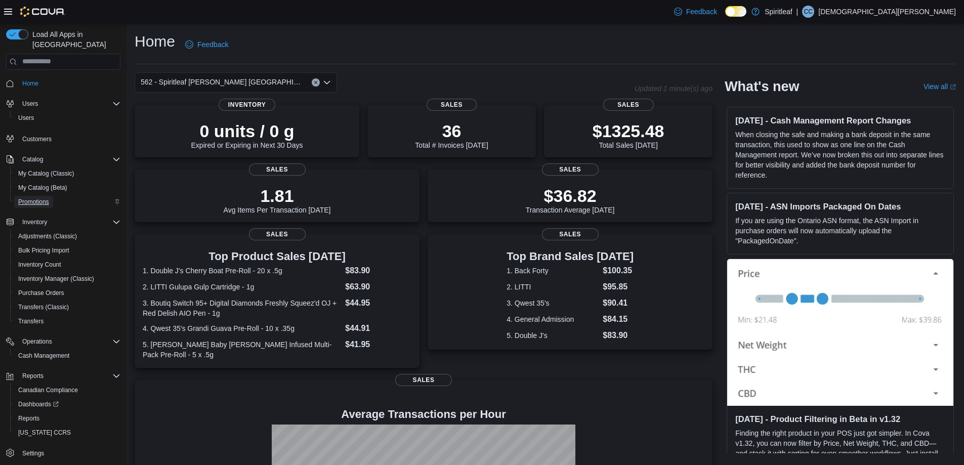
click at [39, 198] on span "Promotions" at bounding box center [33, 202] width 31 height 8
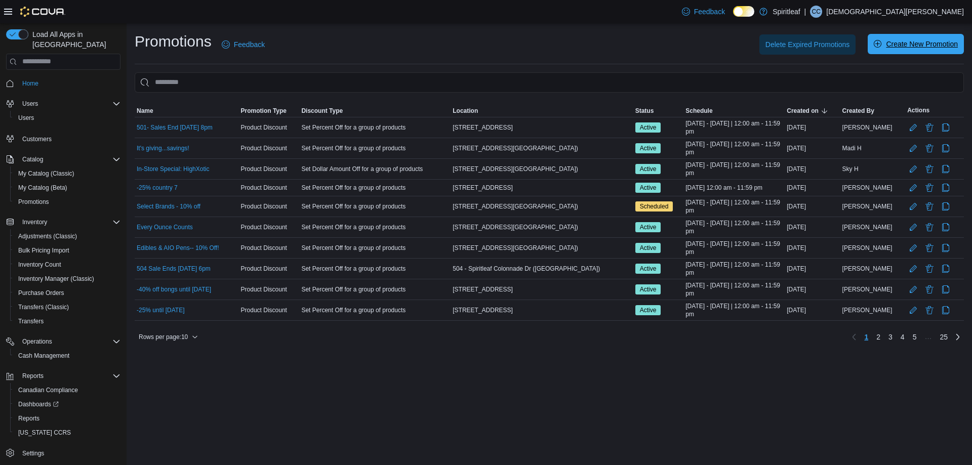
click at [899, 45] on span "Create New Promotion" at bounding box center [922, 44] width 72 height 10
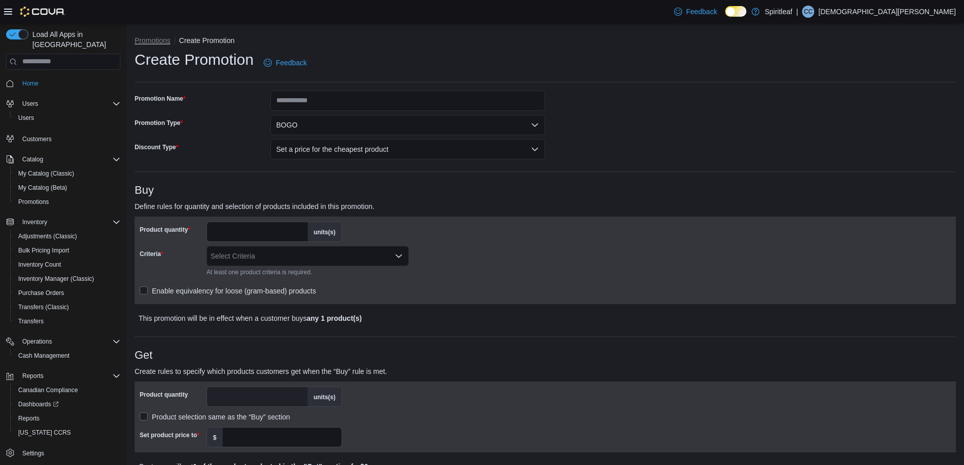
drag, startPoint x: 145, startPoint y: 41, endPoint x: 602, endPoint y: 150, distance: 469.9
click at [145, 41] on button "Promotions" at bounding box center [153, 40] width 36 height 8
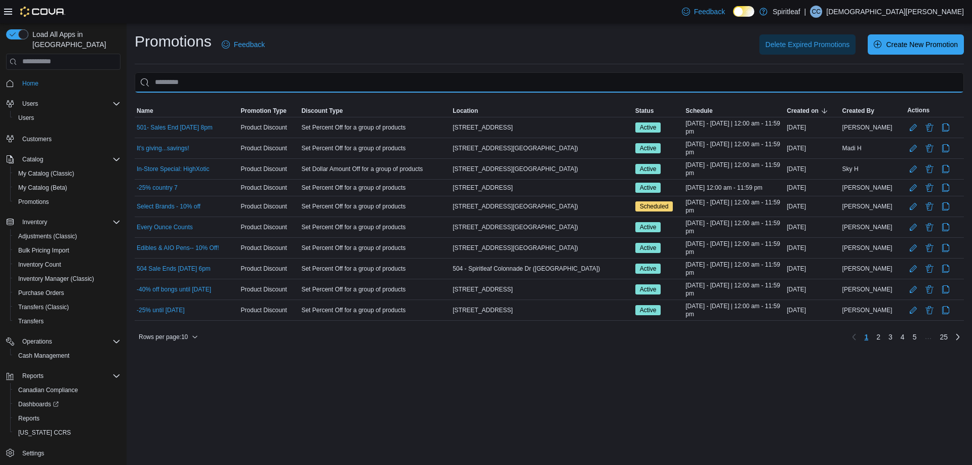
click at [205, 80] on input "This is a search bar. As you type, the results lower in the page will automatic…" at bounding box center [549, 82] width 829 height 20
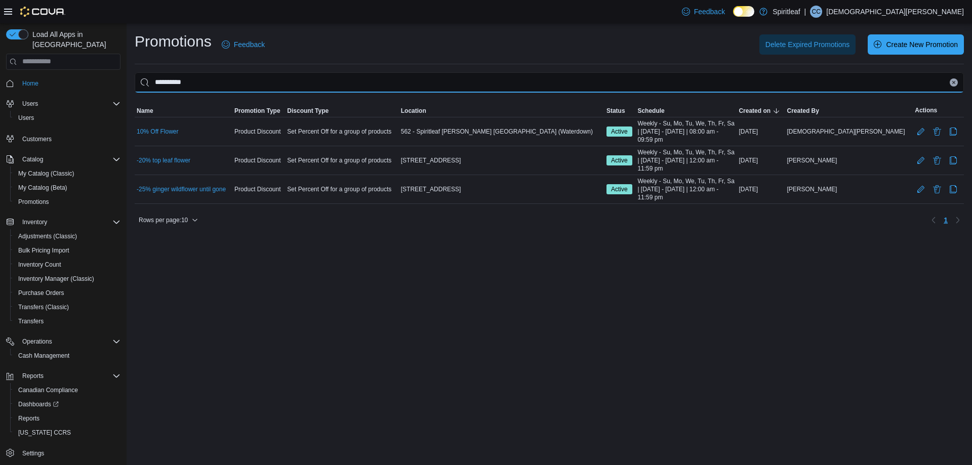
type input "**********"
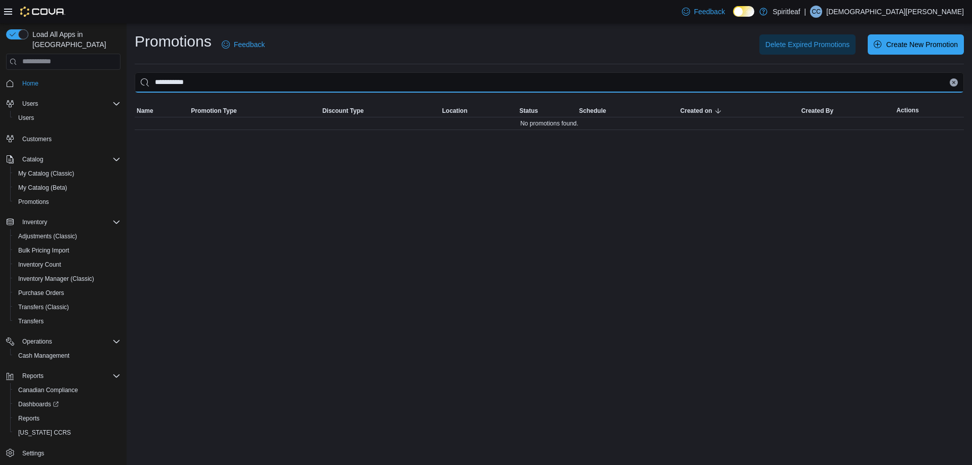
drag, startPoint x: 205, startPoint y: 80, endPoint x: 149, endPoint y: 88, distance: 55.7
click at [149, 88] on input "**********" at bounding box center [549, 82] width 829 height 20
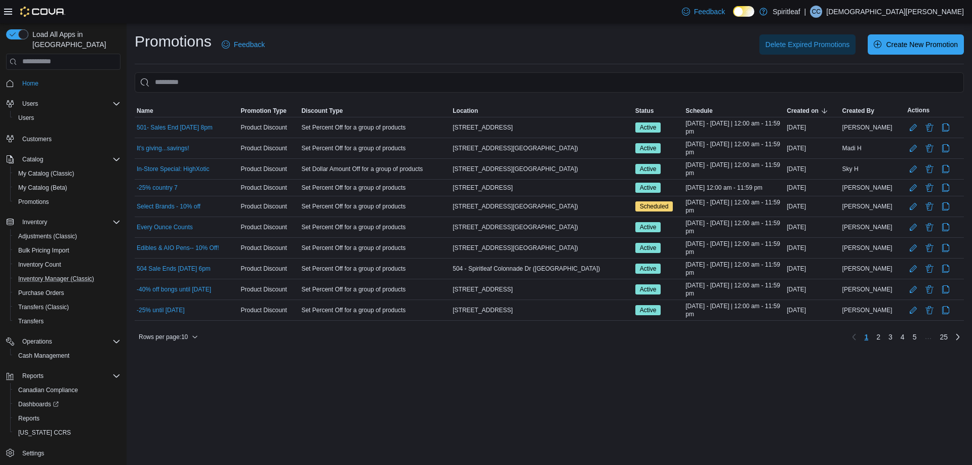
click at [63, 272] on button "Inventory Manager (Classic)" at bounding box center [67, 279] width 114 height 14
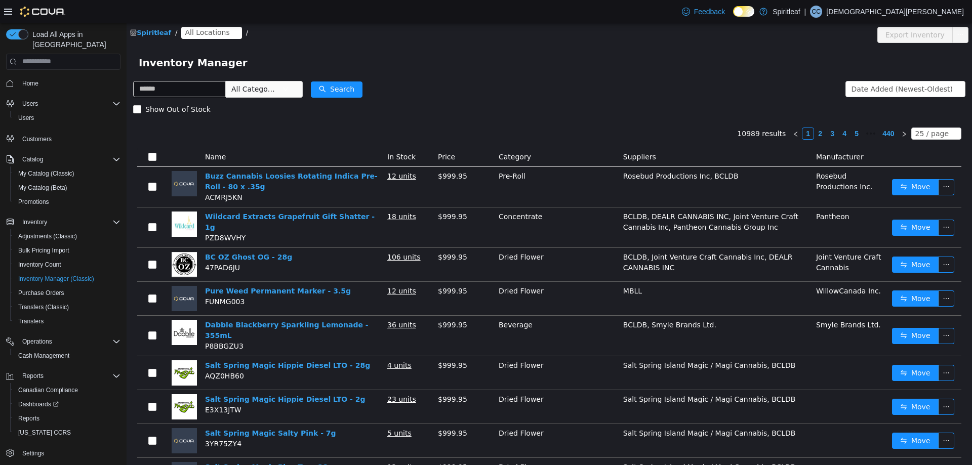
click at [196, 30] on span "All Locations" at bounding box center [207, 31] width 45 height 11
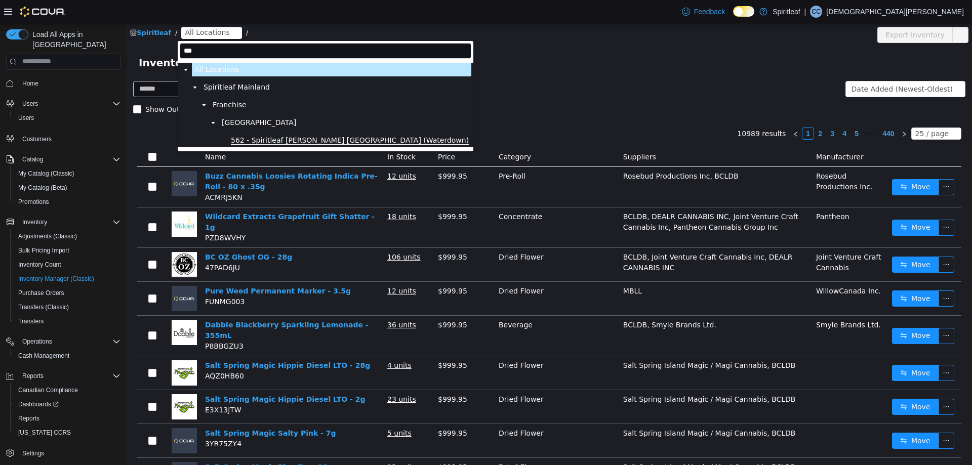
type input "***"
click at [285, 138] on span "562 - Spiritleaf [PERSON_NAME] [GEOGRAPHIC_DATA] (Waterdown)" at bounding box center [350, 140] width 238 height 9
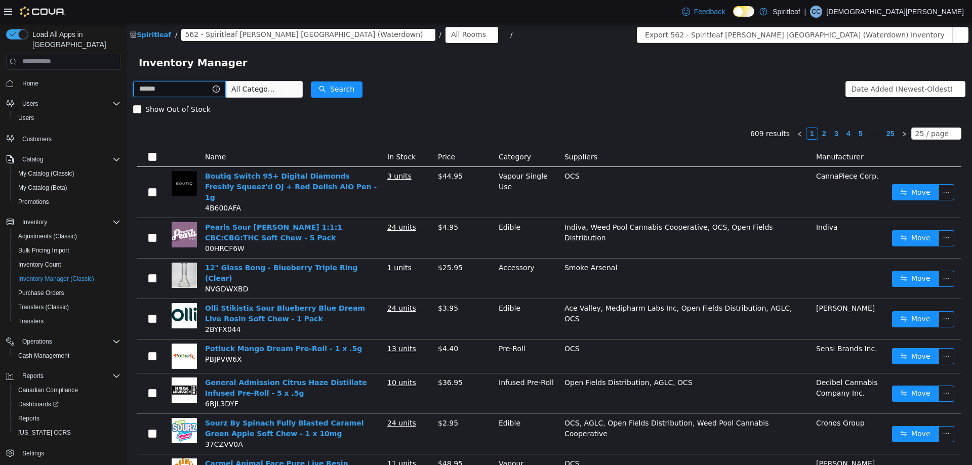
click at [174, 90] on input "text" at bounding box center [179, 88] width 93 height 16
click at [362, 90] on button "Search" at bounding box center [346, 89] width 52 height 16
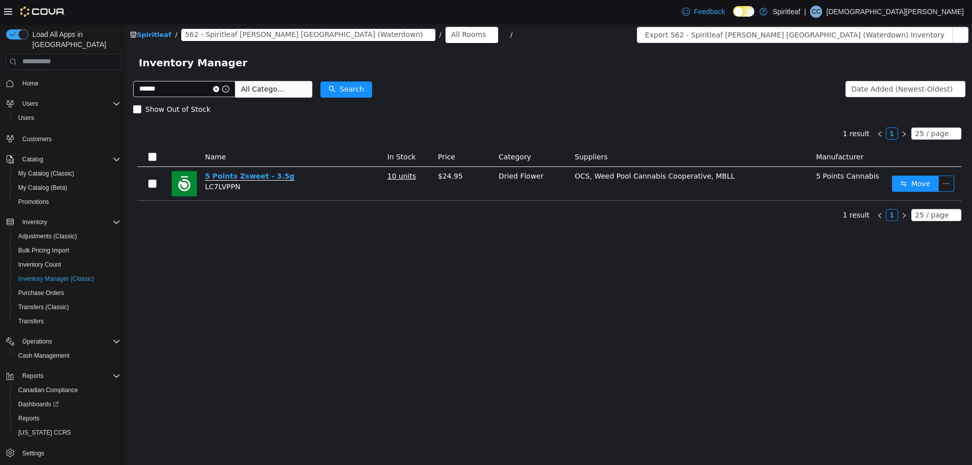
click at [234, 174] on link "5 Points Zsweet - 3.5g" at bounding box center [250, 176] width 90 height 9
click at [202, 89] on input "******" at bounding box center [184, 88] width 102 height 16
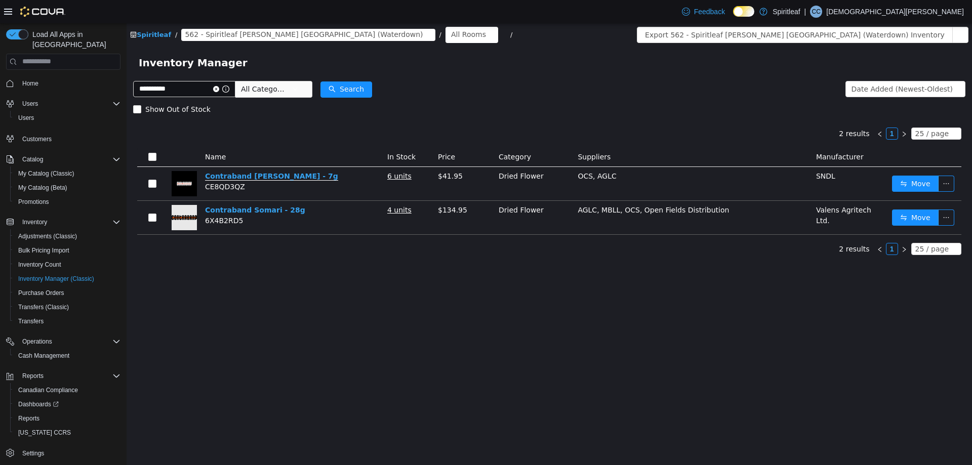
click at [292, 179] on link "Contraband Golden Tangie - 7g" at bounding box center [271, 176] width 133 height 9
click at [185, 88] on input "**********" at bounding box center [184, 88] width 102 height 16
click at [343, 88] on button "Search" at bounding box center [346, 89] width 52 height 16
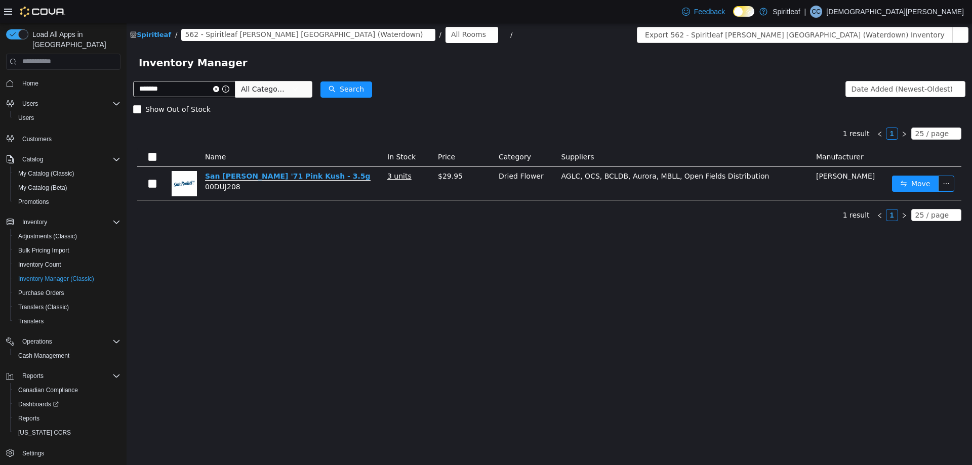
click at [234, 175] on link "San Rafael '71 Pink Kush - 3.5g" at bounding box center [288, 176] width 166 height 9
click at [224, 174] on link "San Rafael '71 Pink Kush - 3.5g" at bounding box center [288, 176] width 166 height 9
click at [163, 92] on input "*******" at bounding box center [184, 88] width 102 height 16
click at [162, 92] on input "*******" at bounding box center [184, 88] width 102 height 16
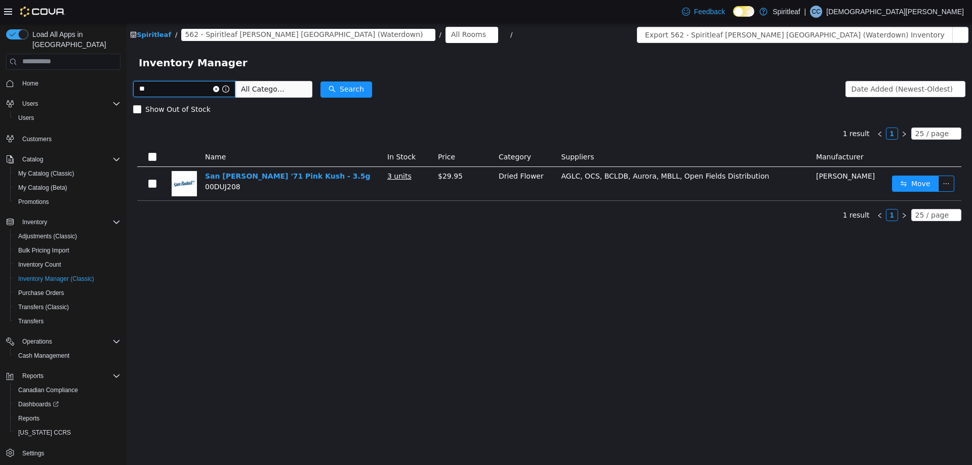
type input "*"
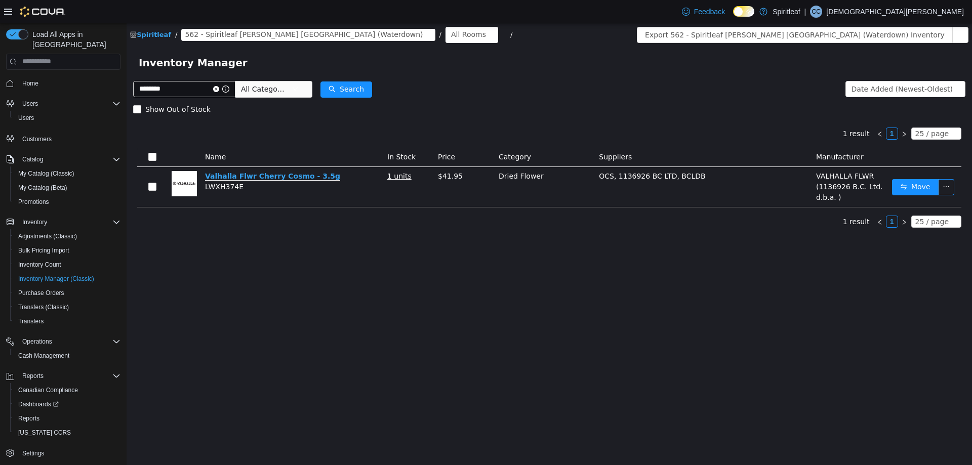
click at [274, 175] on link "Valhalla Flwr Cherry Cosmo - 3.5g" at bounding box center [272, 176] width 135 height 9
click at [191, 93] on input "********" at bounding box center [184, 88] width 102 height 16
type input "**********"
click at [370, 89] on button "Search" at bounding box center [346, 89] width 52 height 16
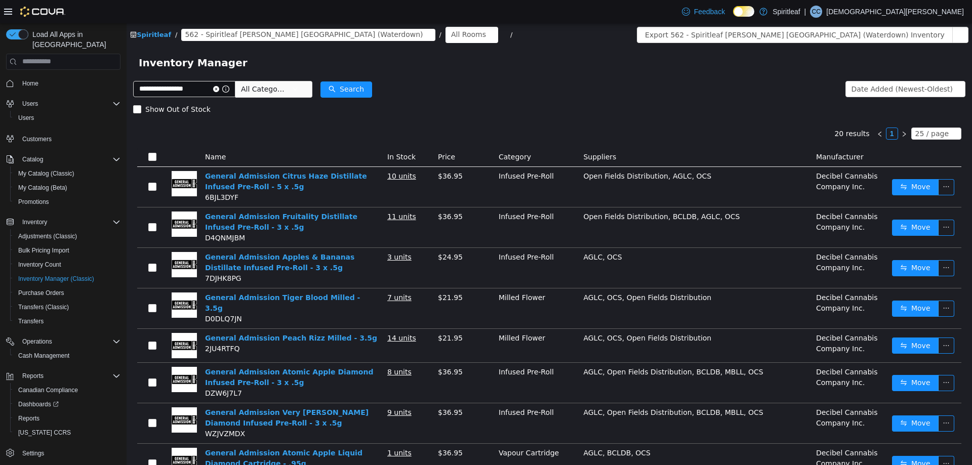
drag, startPoint x: 267, startPoint y: 86, endPoint x: 301, endPoint y: 96, distance: 35.4
click at [268, 86] on span "All Categories" at bounding box center [264, 89] width 46 height 10
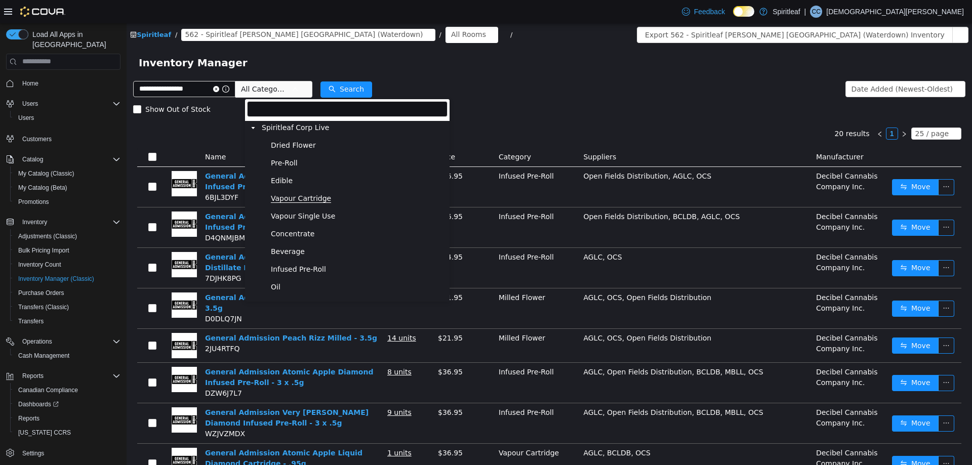
click at [303, 198] on span "Vapour Cartridge" at bounding box center [301, 198] width 60 height 9
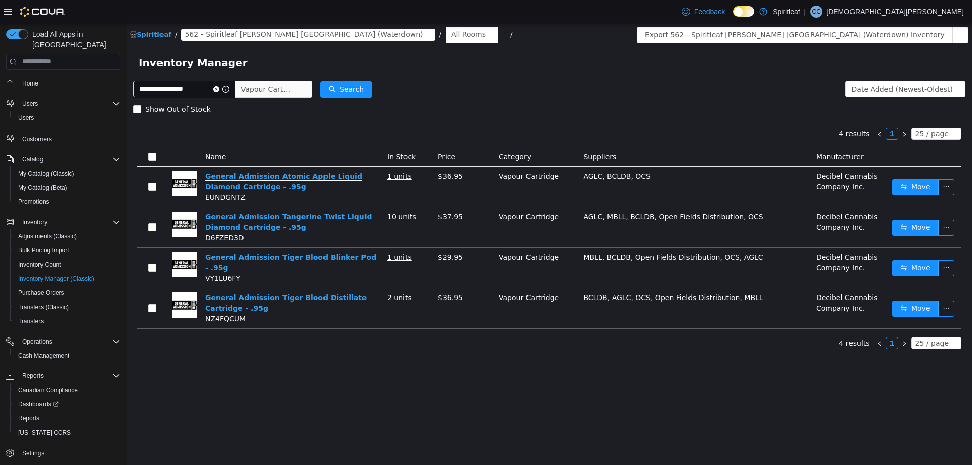
click at [288, 178] on link "General Admission Atomic Apple Liquid Diamond Cartridge - .95g" at bounding box center [283, 181] width 157 height 19
click at [292, 174] on link "General Admission Atomic Apple Liquid Diamond Cartridge - .95g" at bounding box center [283, 181] width 157 height 19
click at [287, 88] on span "Vapour Cartridge" at bounding box center [266, 88] width 51 height 15
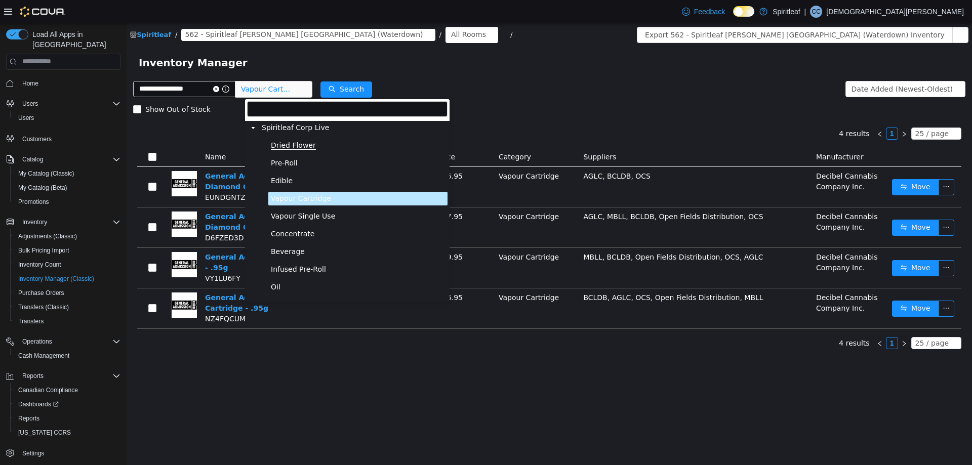
click at [296, 143] on span "Dried Flower" at bounding box center [293, 145] width 45 height 9
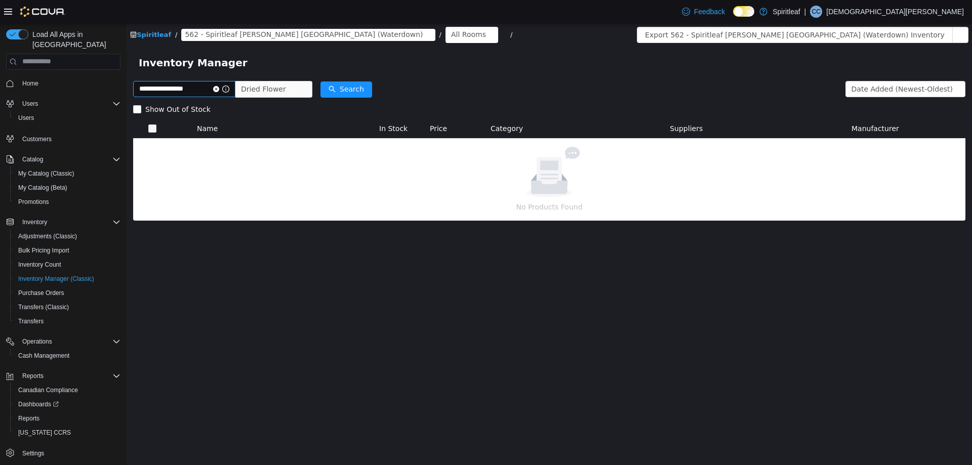
drag, startPoint x: 225, startPoint y: 87, endPoint x: 212, endPoint y: 86, distance: 13.7
click at [219, 87] on icon "icon: close-circle" at bounding box center [216, 89] width 6 height 6
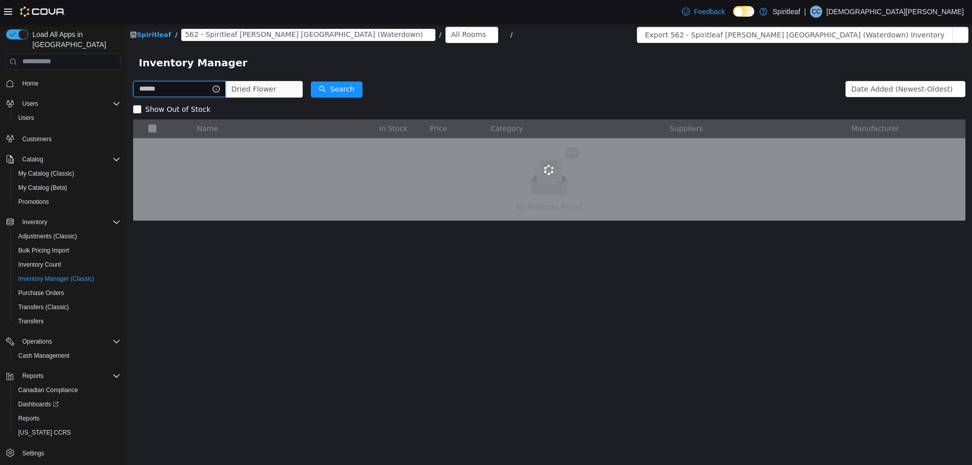
click at [204, 86] on input "text" at bounding box center [179, 88] width 93 height 16
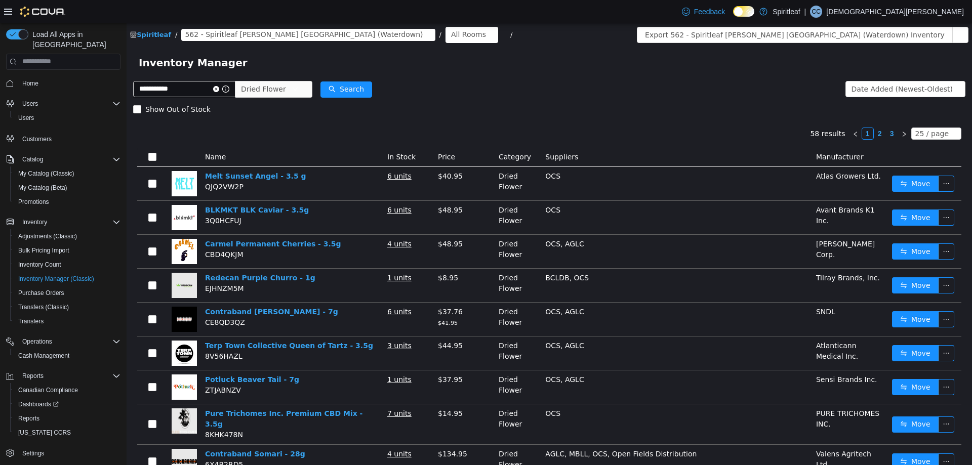
click at [382, 87] on form "**********" at bounding box center [549, 98] width 832 height 40
click at [368, 87] on button "Search" at bounding box center [346, 89] width 52 height 16
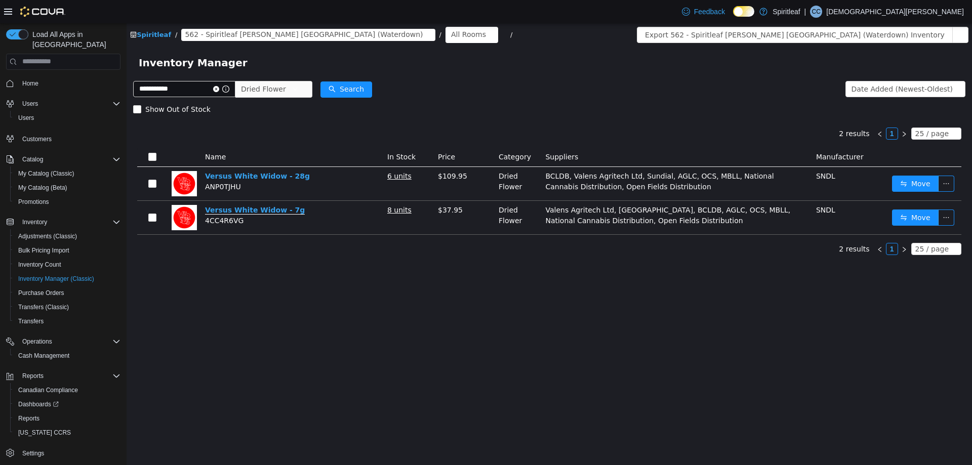
click at [269, 213] on link "Versus White Widow - 7g" at bounding box center [255, 210] width 100 height 9
click at [193, 87] on input "**********" at bounding box center [184, 88] width 102 height 16
click at [277, 98] on div "**********" at bounding box center [222, 88] width 179 height 20
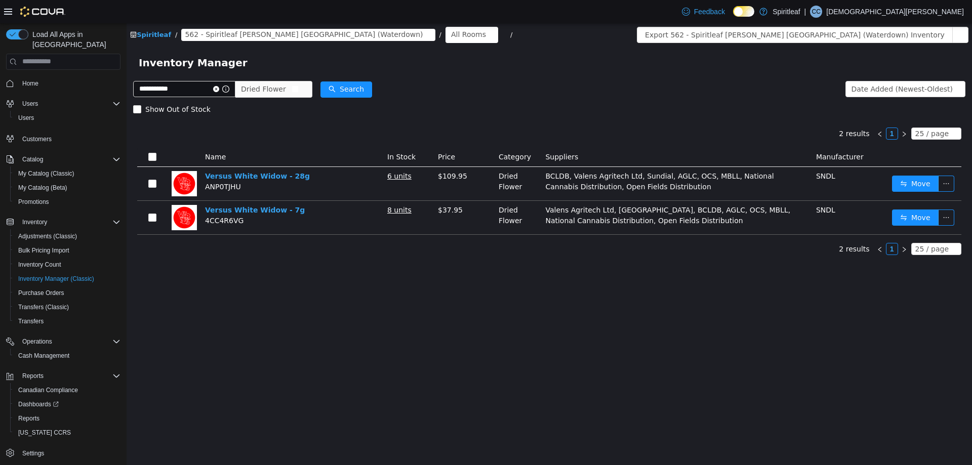
click at [286, 87] on span "Dried Flower" at bounding box center [263, 88] width 45 height 15
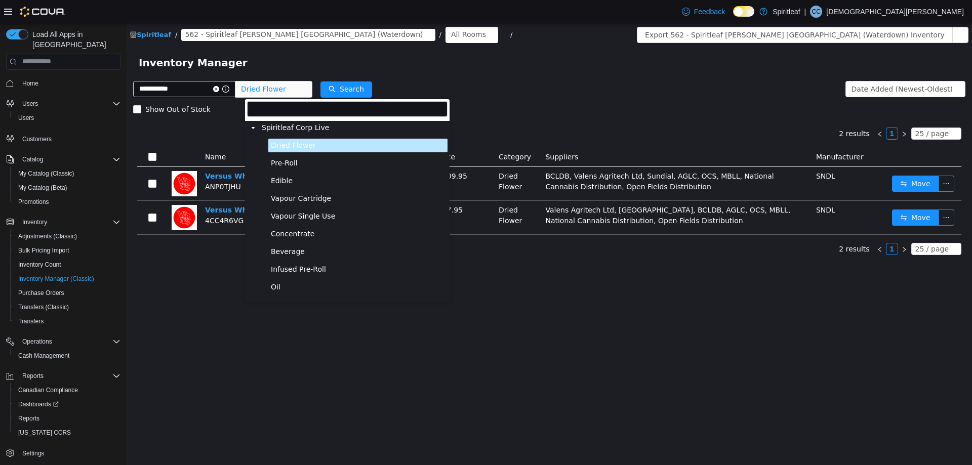
click at [287, 133] on span "Spiritleaf Corp Live" at bounding box center [353, 127] width 188 height 14
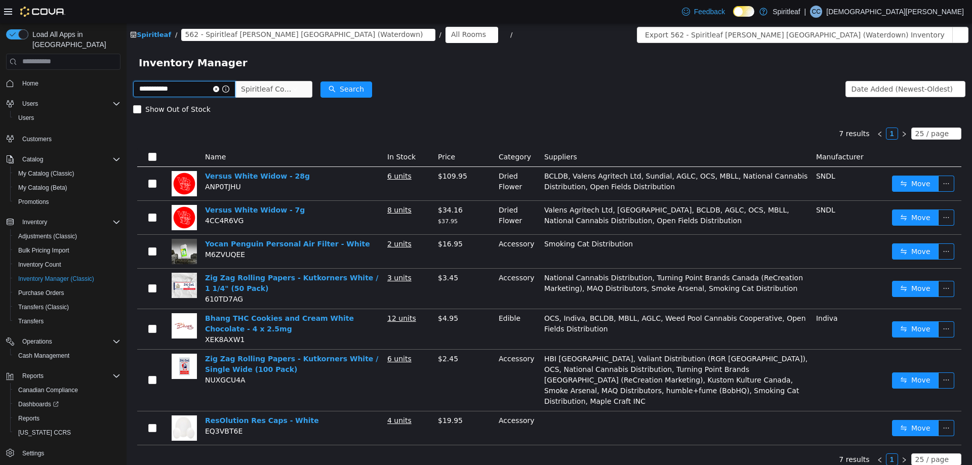
click at [191, 95] on input "**********" at bounding box center [184, 88] width 102 height 16
type input "*****"
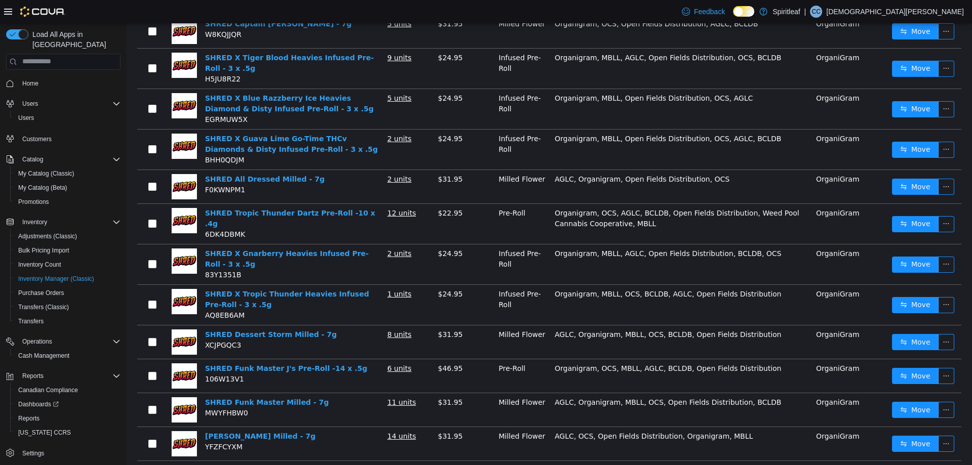
scroll to position [202, 0]
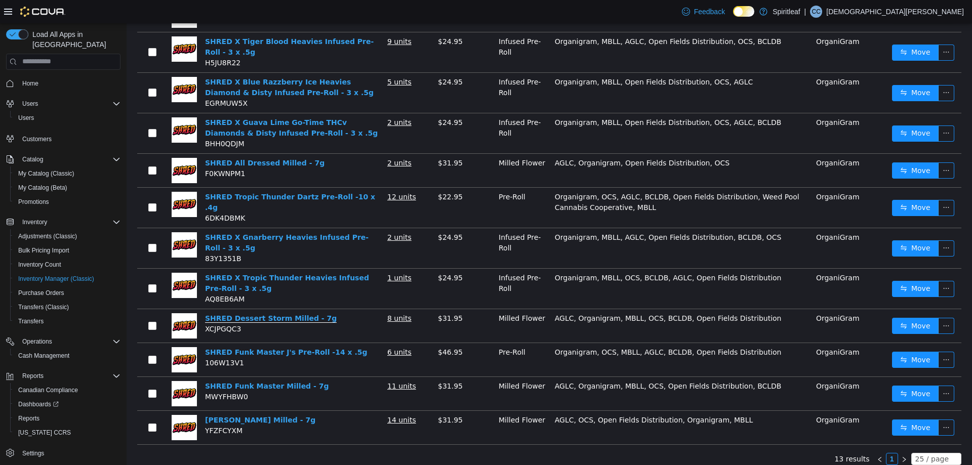
click at [272, 314] on link "SHRED Dessert Storm Milled - 7g" at bounding box center [271, 318] width 132 height 9
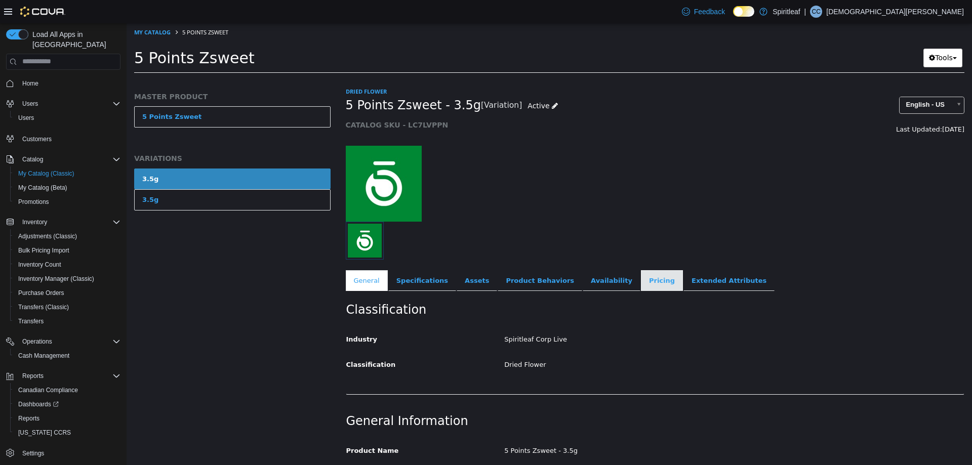
click at [641, 283] on link "Pricing" at bounding box center [662, 280] width 42 height 21
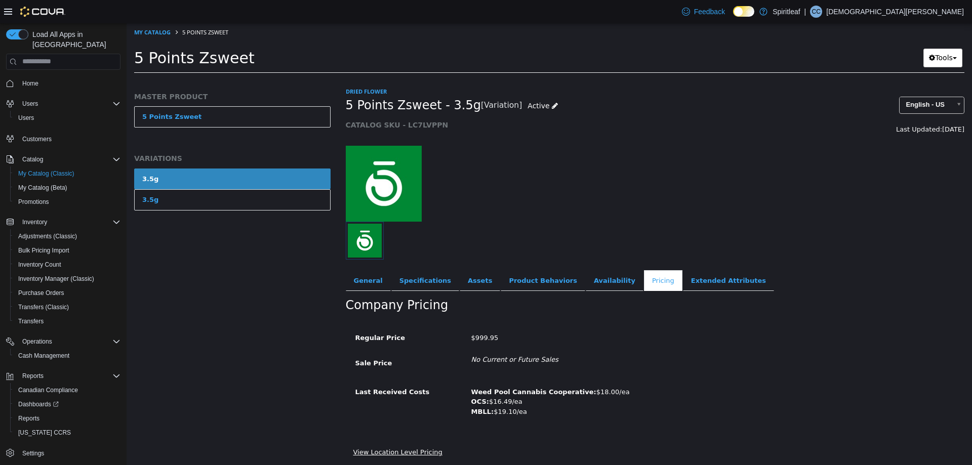
click at [414, 451] on link "View Location Level Pricing" at bounding box center [397, 452] width 89 height 8
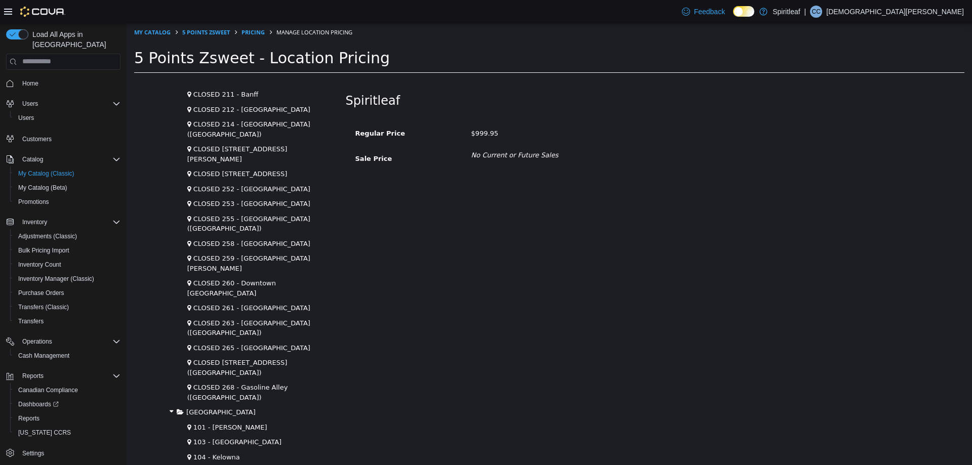
scroll to position [1316, 0]
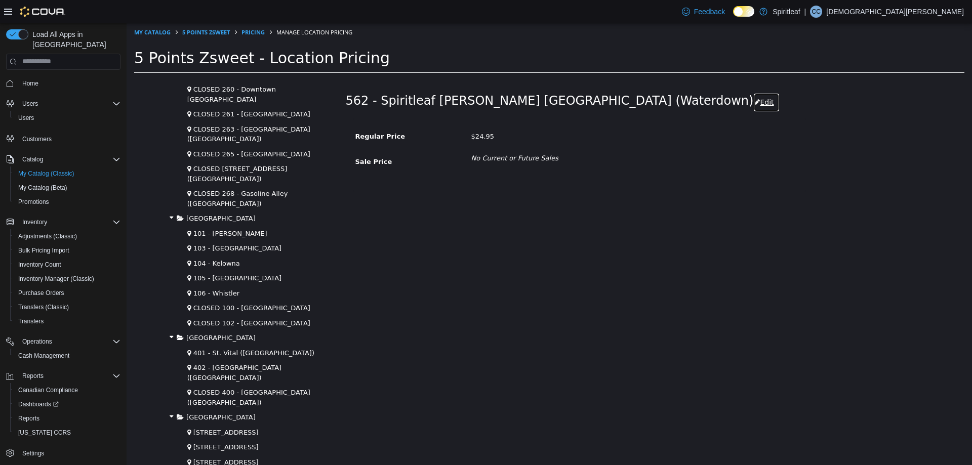
click at [753, 103] on button "Edit" at bounding box center [766, 102] width 26 height 19
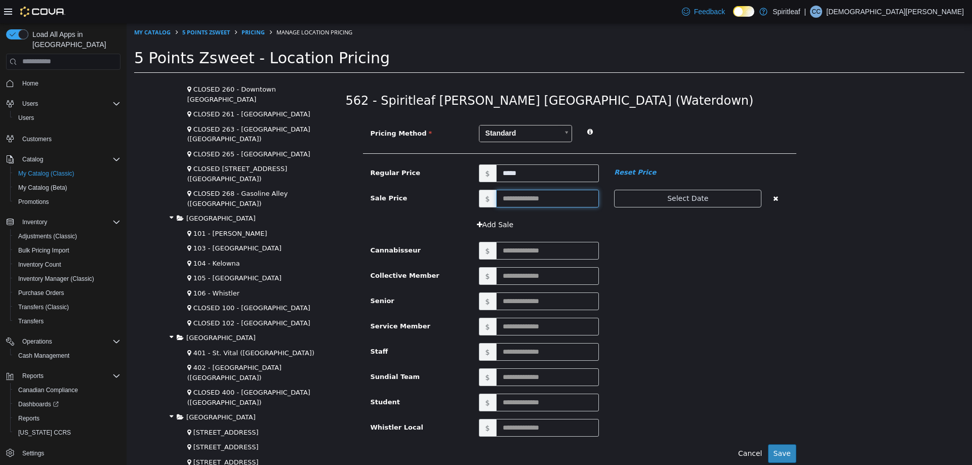
click at [520, 198] on input "text" at bounding box center [547, 198] width 103 height 18
type input "*****"
click at [666, 271] on div "$" at bounding box center [633, 276] width 325 height 18
click at [788, 454] on button "Save" at bounding box center [782, 453] width 28 height 19
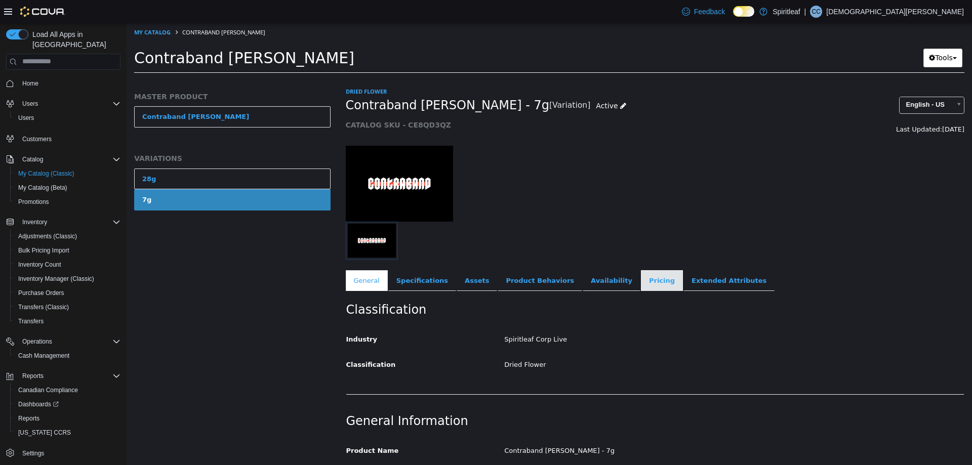
click at [641, 280] on link "Pricing" at bounding box center [662, 280] width 42 height 21
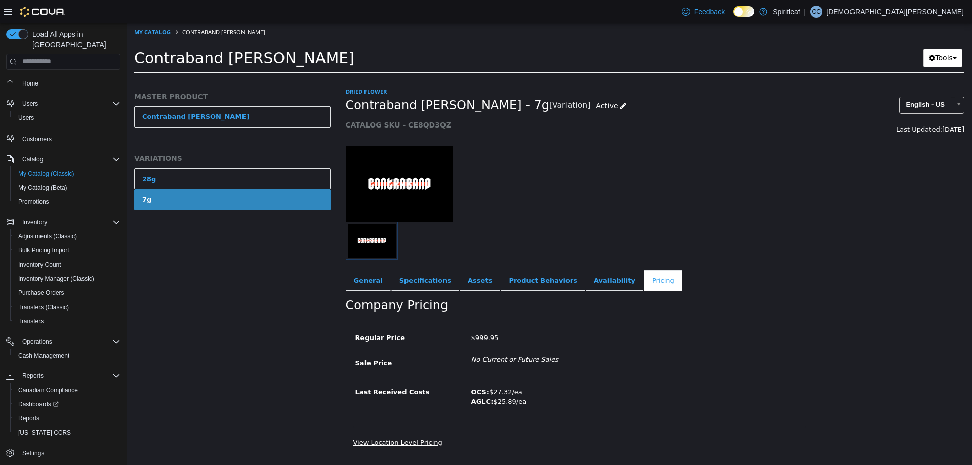
click at [374, 444] on link "View Location Level Pricing" at bounding box center [397, 442] width 89 height 8
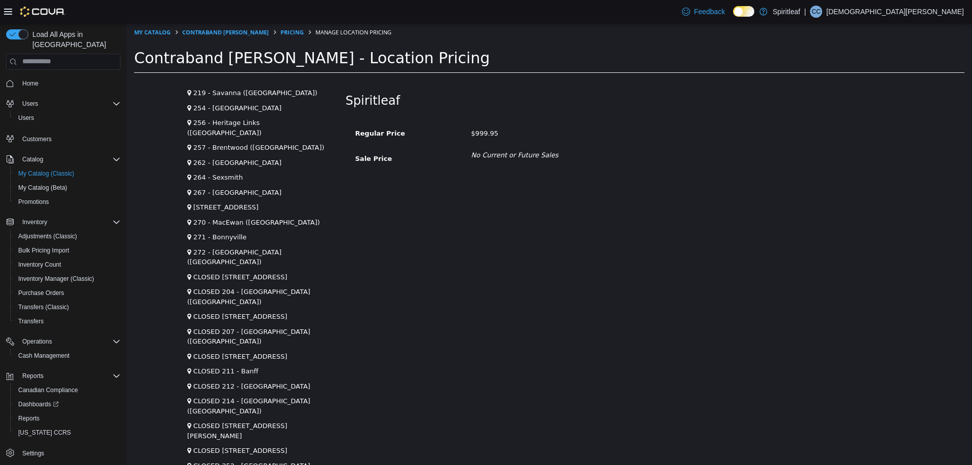
scroll to position [1164, 0]
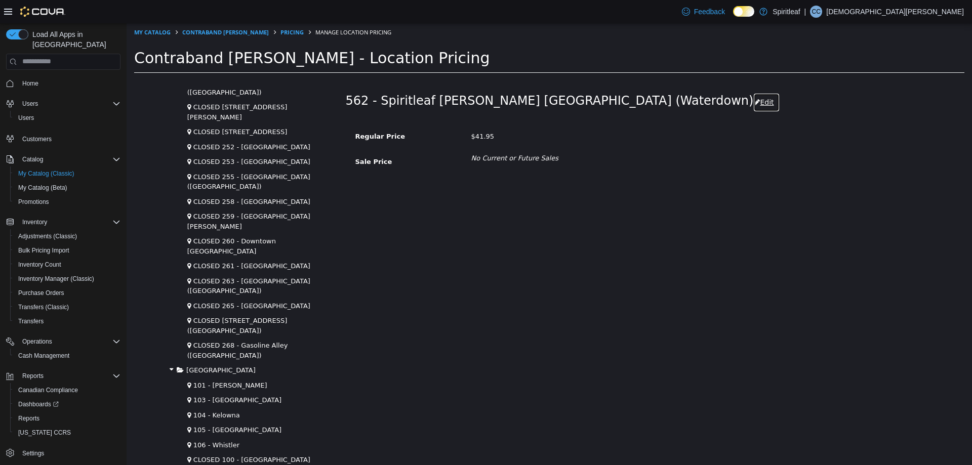
click at [753, 102] on button "Edit" at bounding box center [766, 102] width 26 height 19
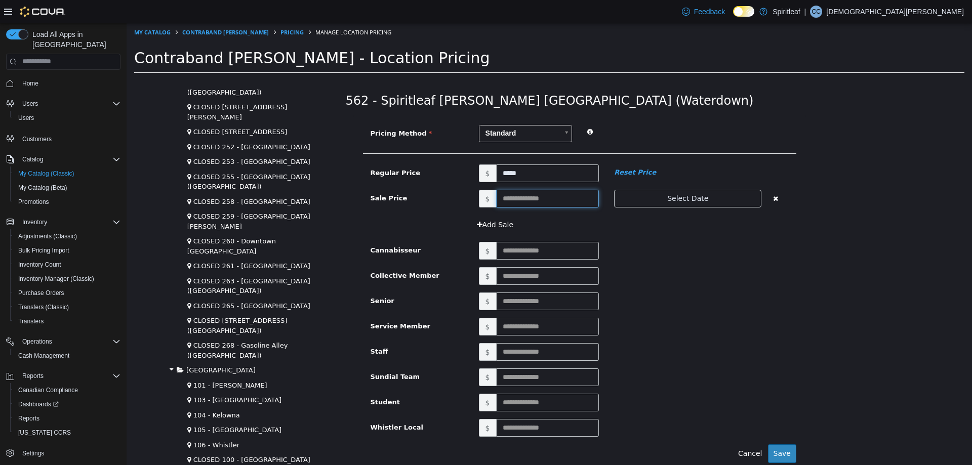
click at [498, 201] on input "text" at bounding box center [547, 198] width 103 height 18
type input "*****"
click at [714, 302] on div "$" at bounding box center [633, 301] width 325 height 18
click at [782, 450] on button "Save" at bounding box center [782, 453] width 28 height 19
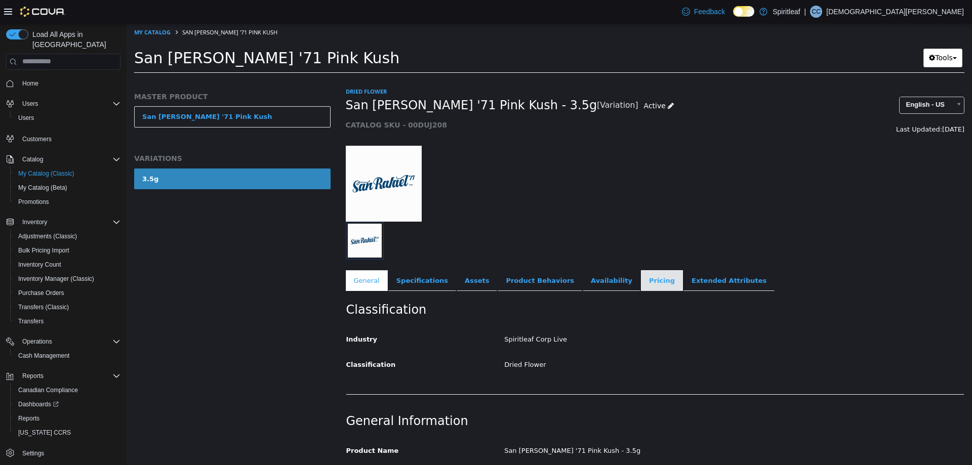
click at [641, 283] on link "Pricing" at bounding box center [662, 280] width 42 height 21
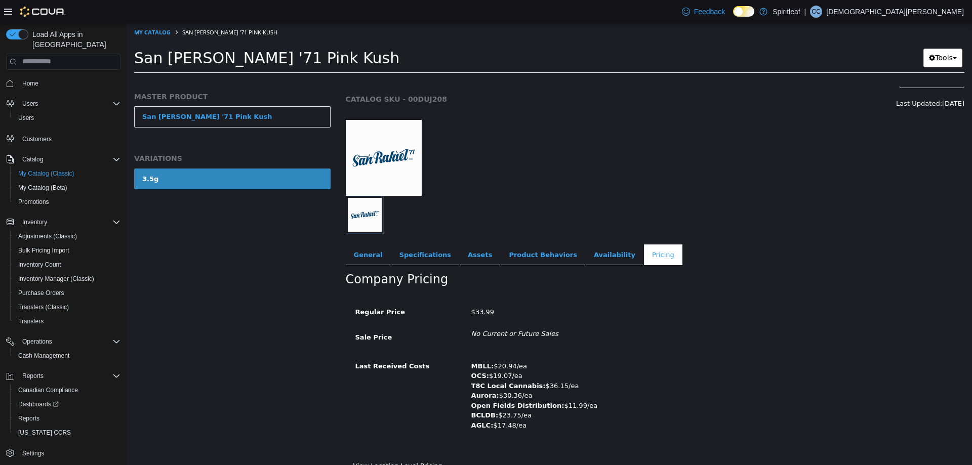
scroll to position [39, 0]
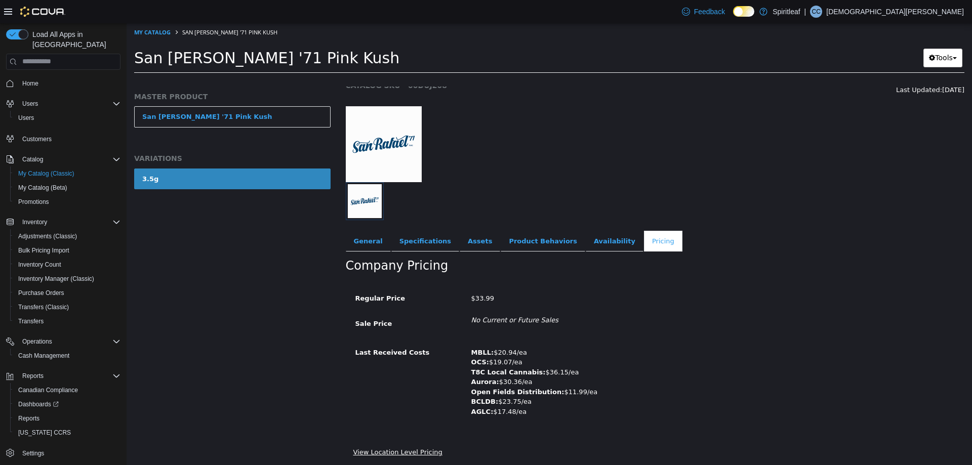
click at [377, 451] on link "View Location Level Pricing" at bounding box center [397, 452] width 89 height 8
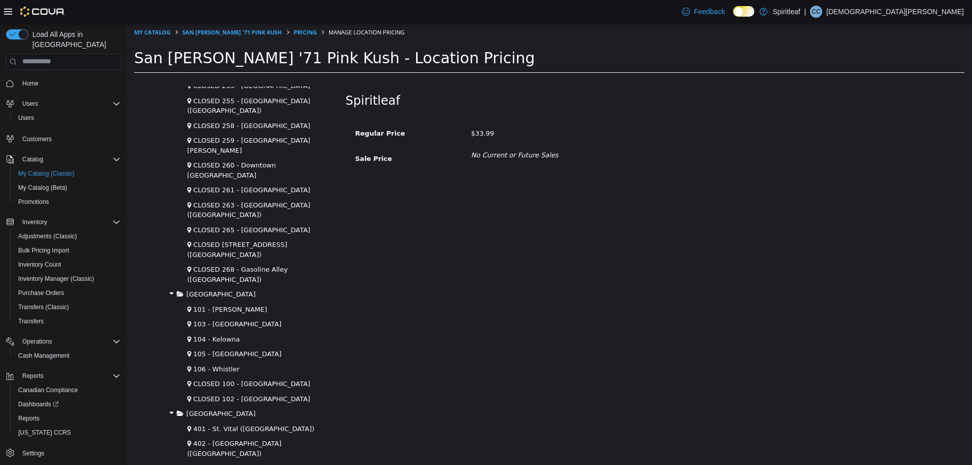
scroll to position [1266, 0]
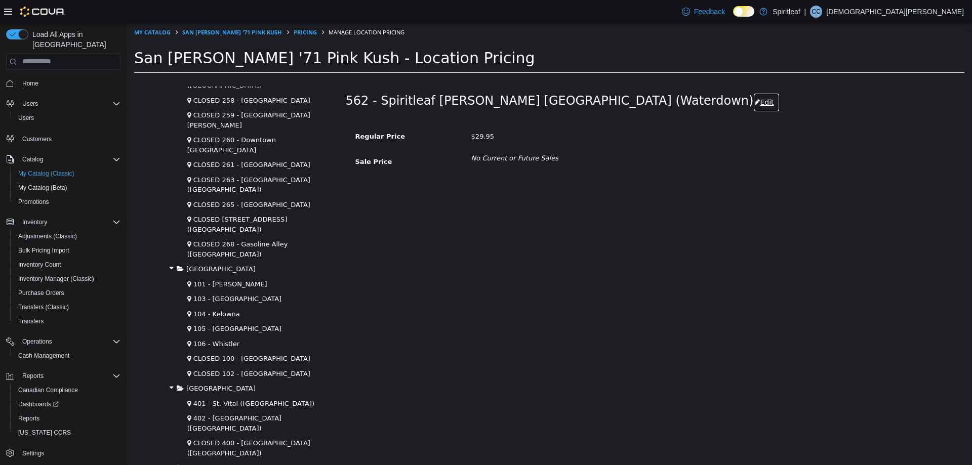
click at [753, 99] on button "Edit" at bounding box center [766, 102] width 26 height 19
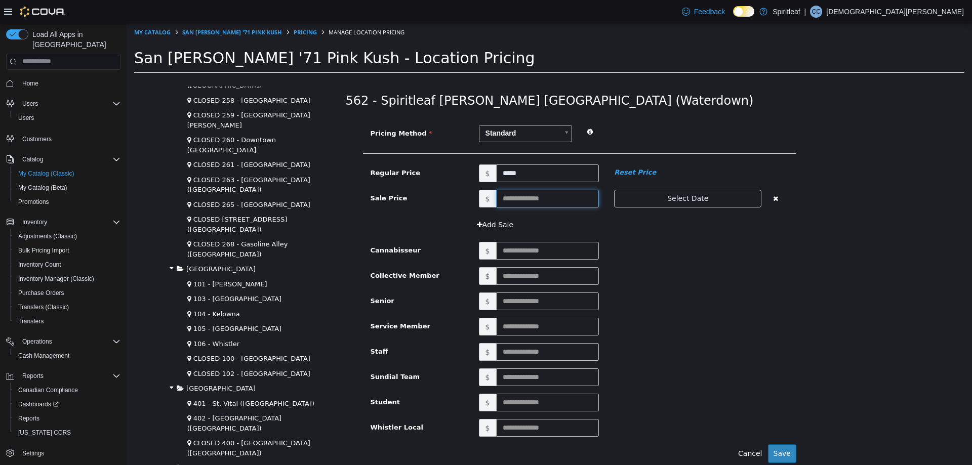
click at [528, 201] on input "text" at bounding box center [547, 198] width 103 height 18
type input "*****"
drag, startPoint x: 633, startPoint y: 249, endPoint x: 639, endPoint y: 241, distance: 9.7
click at [633, 249] on div "$" at bounding box center [633, 250] width 325 height 18
click at [777, 449] on button "Save" at bounding box center [782, 453] width 28 height 19
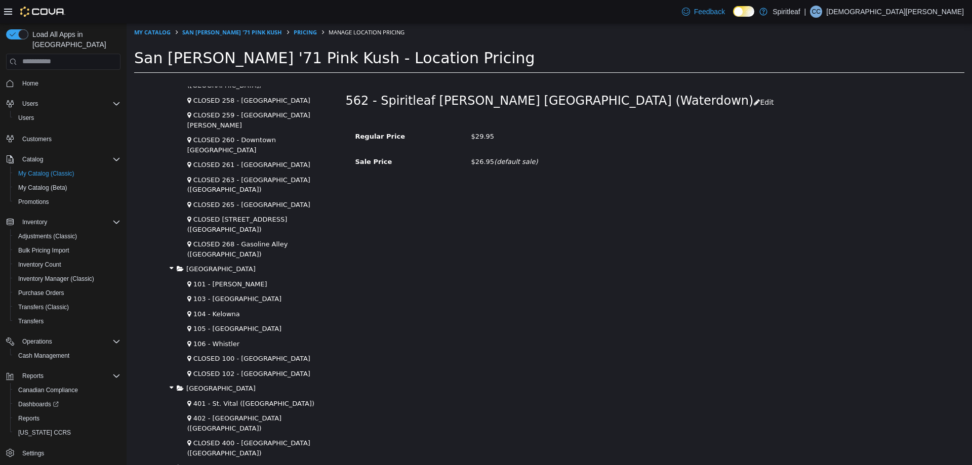
drag, startPoint x: 496, startPoint y: 163, endPoint x: 541, endPoint y: 163, distance: 45.1
click at [541, 163] on div "$26.95 (default sale)" at bounding box center [637, 162] width 333 height 18
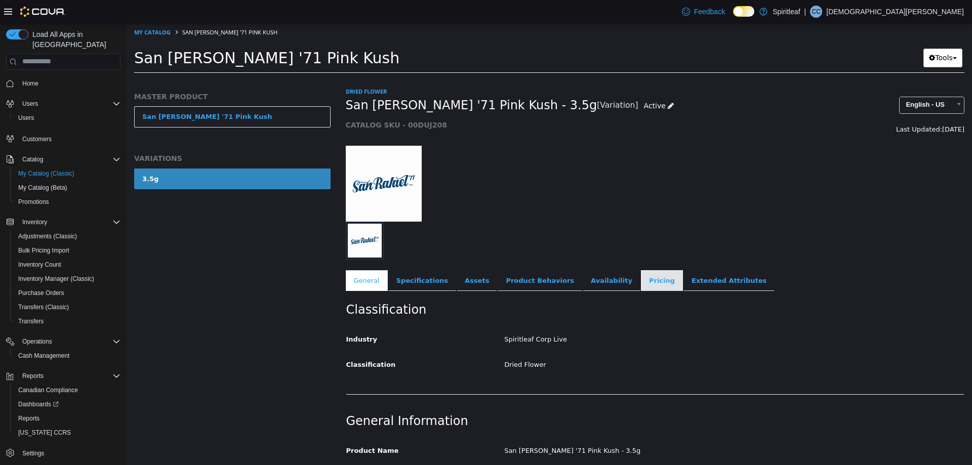
click at [641, 282] on link "Pricing" at bounding box center [662, 280] width 42 height 21
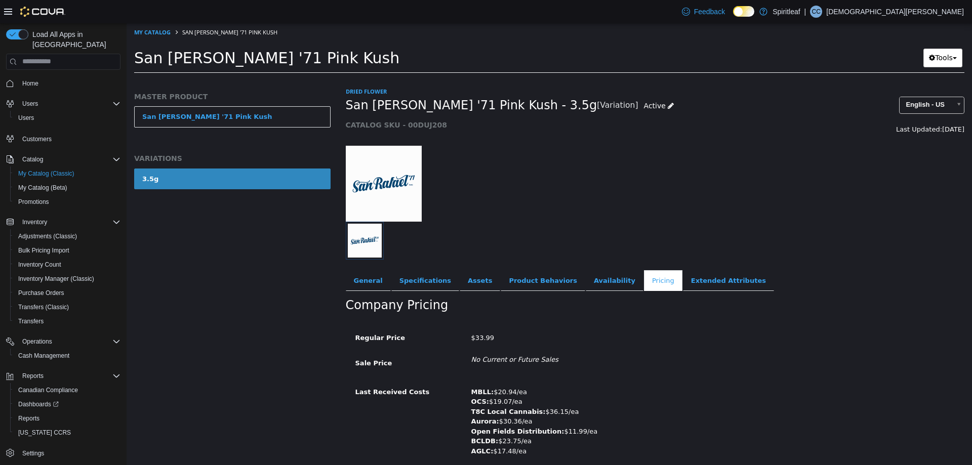
scroll to position [39, 0]
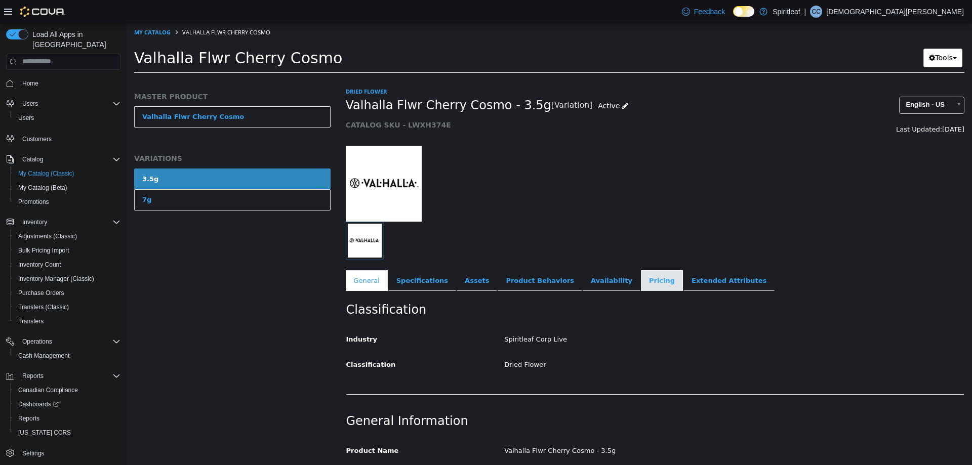
click at [641, 277] on link "Pricing" at bounding box center [662, 280] width 42 height 21
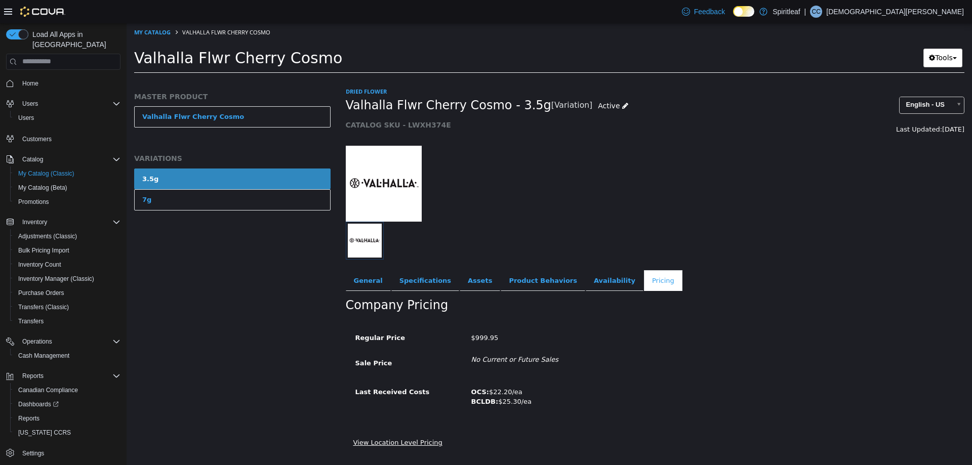
click at [384, 439] on link "View Location Level Pricing" at bounding box center [397, 442] width 89 height 8
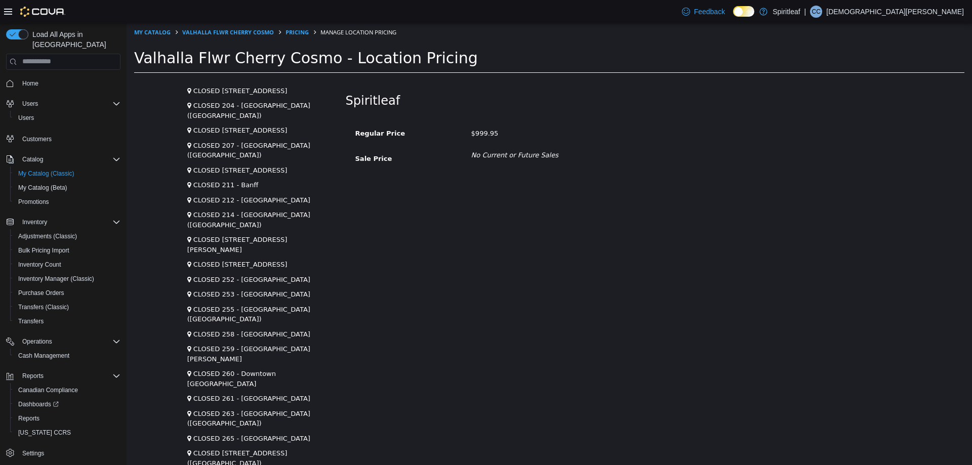
scroll to position [1164, 0]
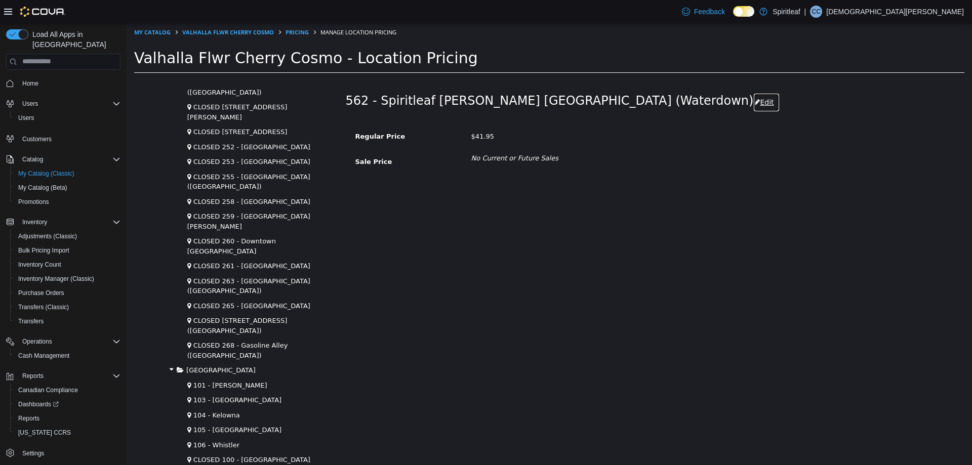
click at [753, 100] on button "Edit" at bounding box center [766, 102] width 26 height 19
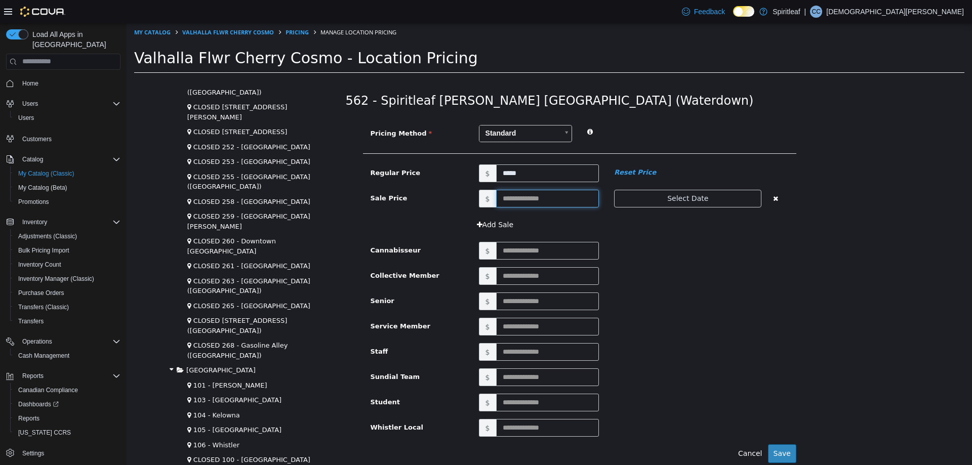
click at [502, 195] on input "text" at bounding box center [547, 198] width 103 height 18
type input "*****"
click at [779, 449] on button "Save" at bounding box center [782, 453] width 28 height 19
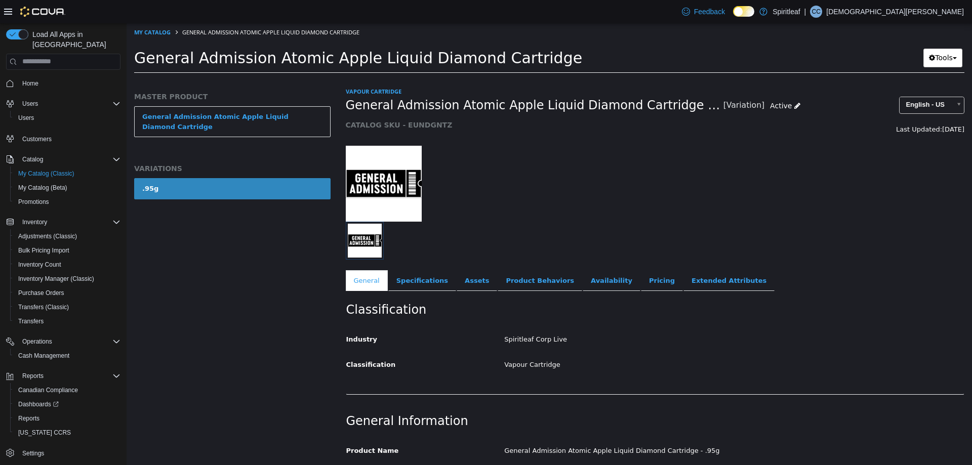
click at [630, 292] on div "Classification Industry Spiritleaf Corp Live Classification Vapour Cartridge Ca…" at bounding box center [655, 343] width 619 height 104
click at [641, 283] on link "Pricing" at bounding box center [662, 280] width 42 height 21
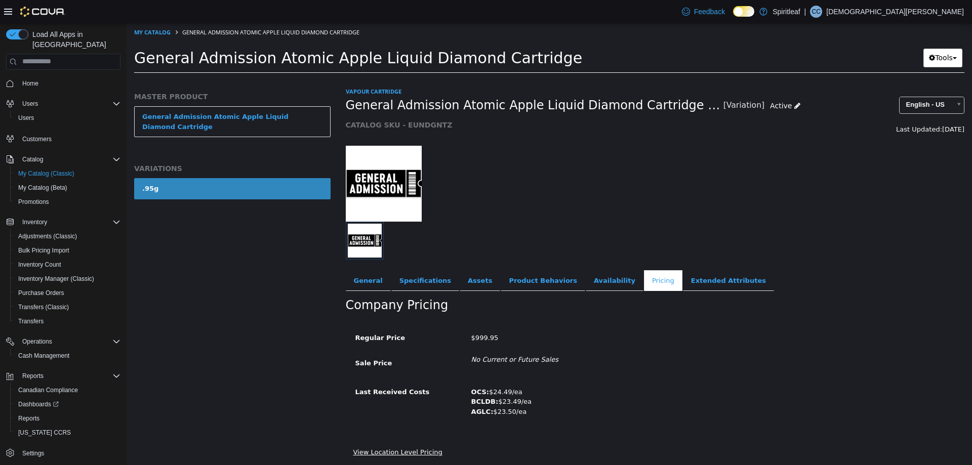
click at [419, 454] on link "View Location Level Pricing" at bounding box center [397, 452] width 89 height 8
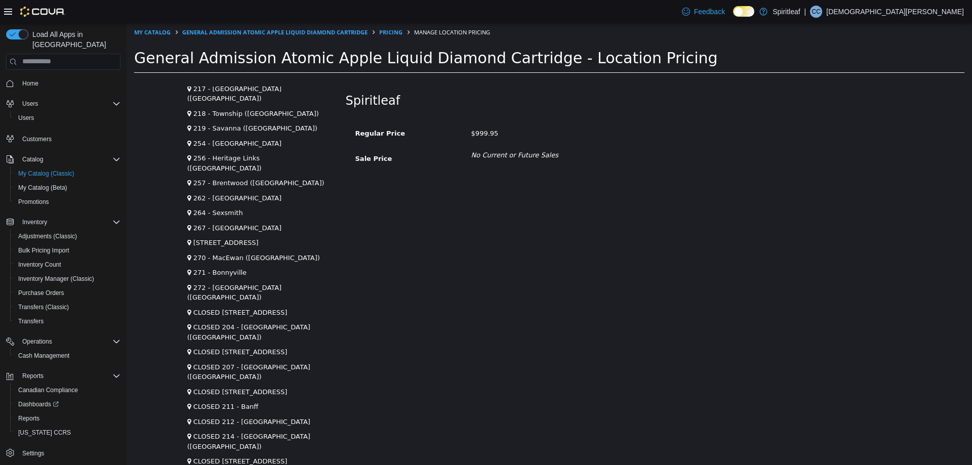
scroll to position [1367, 0]
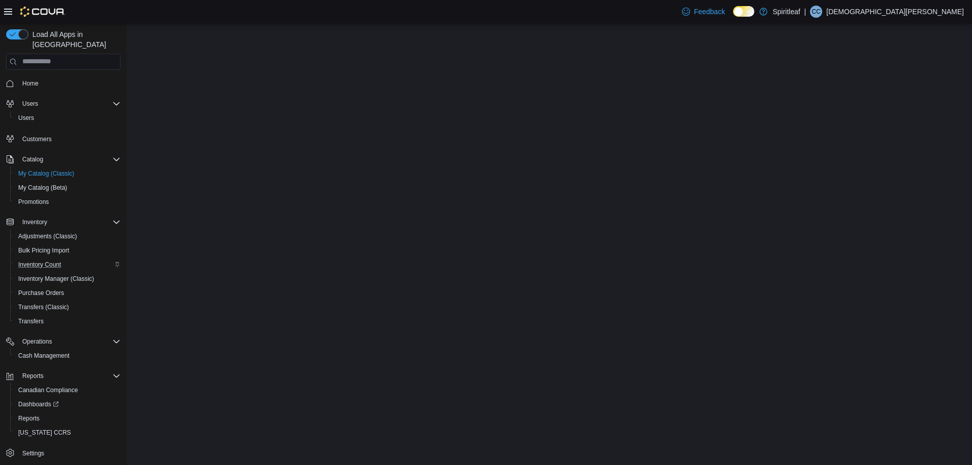
scroll to position [1, 0]
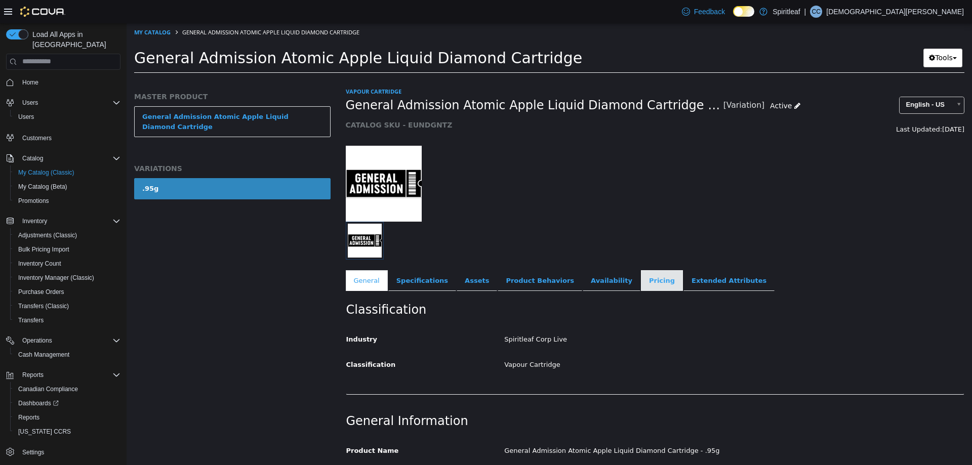
click at [641, 281] on link "Pricing" at bounding box center [662, 280] width 42 height 21
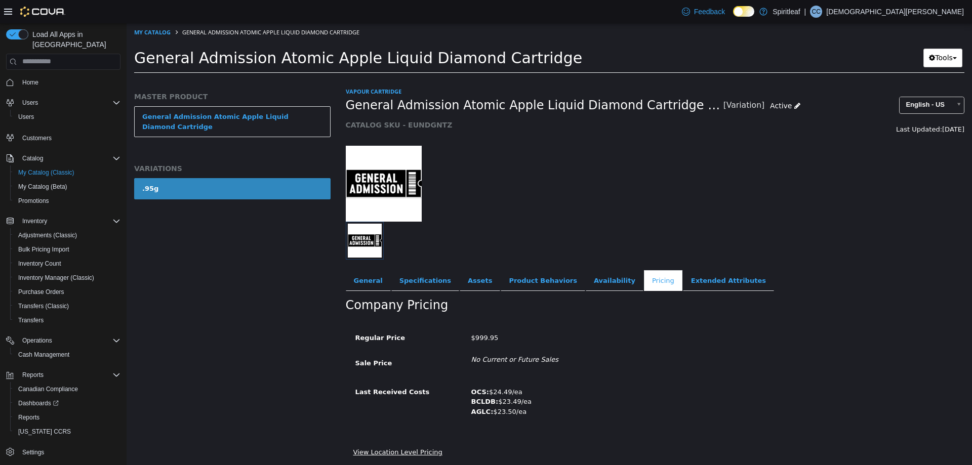
click at [403, 450] on link "View Location Level Pricing" at bounding box center [397, 452] width 89 height 8
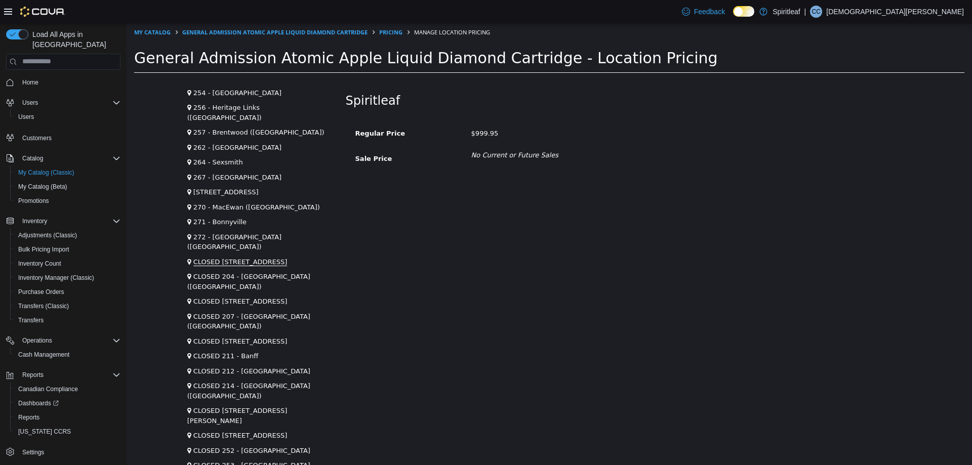
scroll to position [1266, 0]
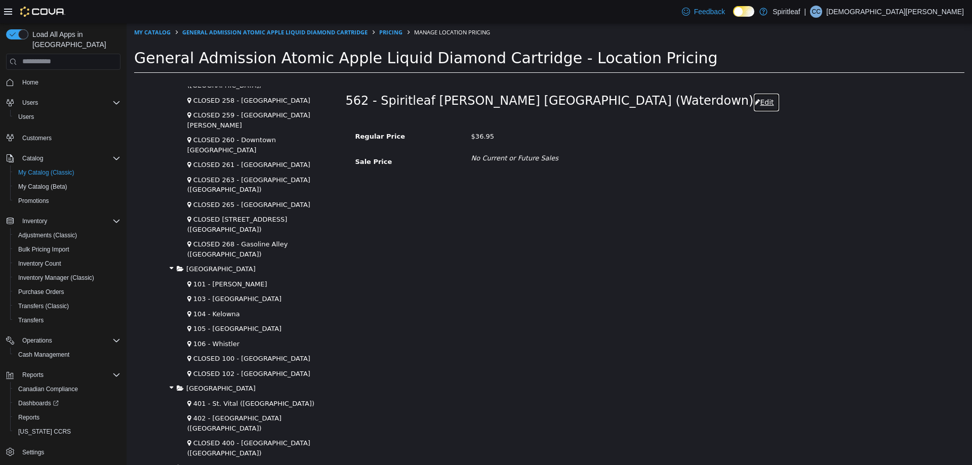
click at [753, 100] on button "Edit" at bounding box center [766, 102] width 26 height 19
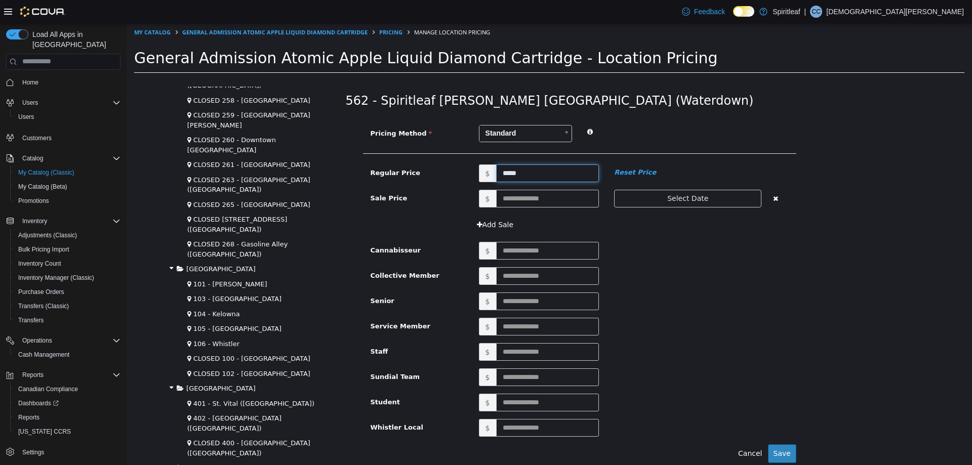
click at [507, 175] on input "*****" at bounding box center [547, 173] width 103 height 18
type input "*****"
click at [640, 252] on div "$" at bounding box center [633, 250] width 325 height 18
click at [777, 452] on button "Save" at bounding box center [782, 453] width 28 height 19
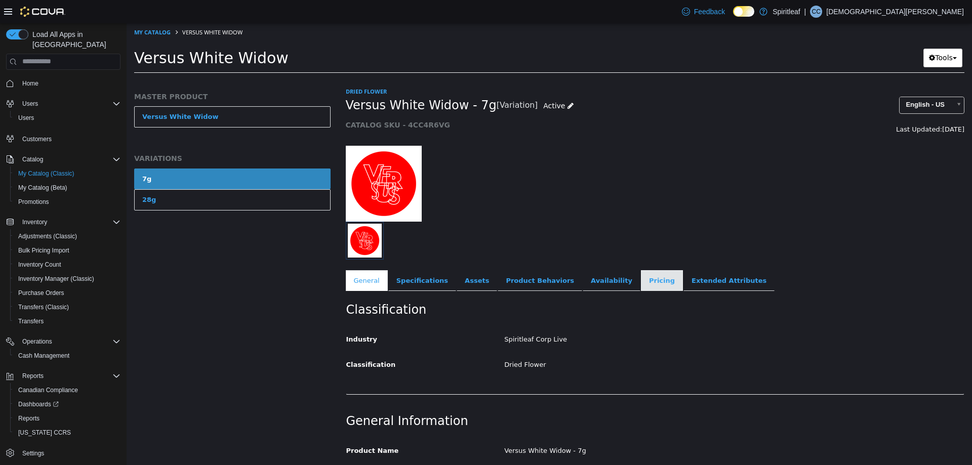
click at [641, 276] on link "Pricing" at bounding box center [662, 280] width 42 height 21
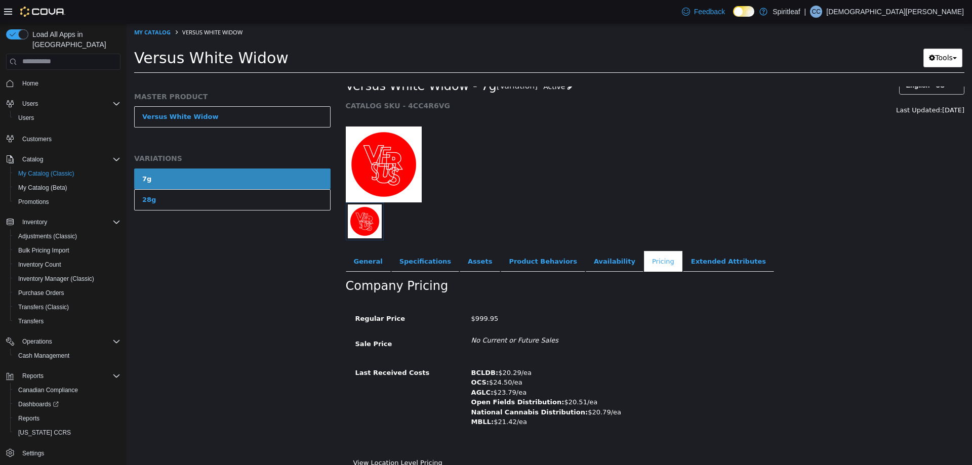
scroll to position [30, 0]
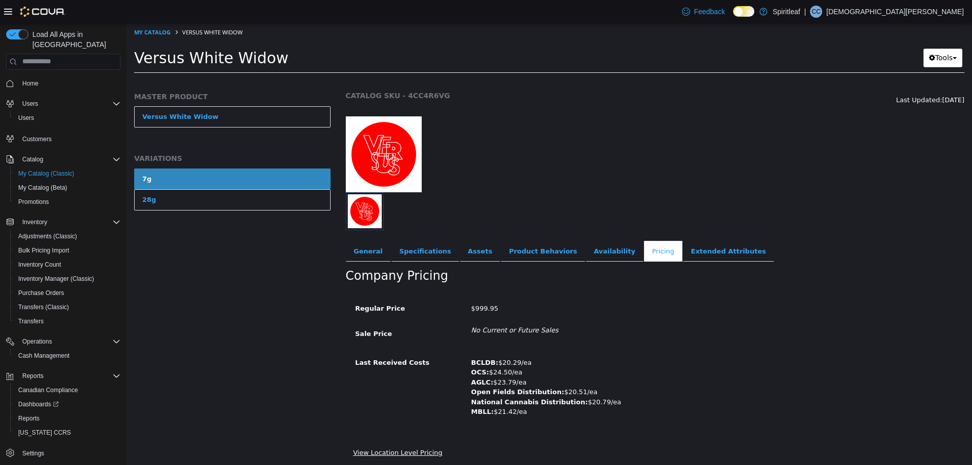
click at [402, 454] on link "View Location Level Pricing" at bounding box center [397, 453] width 89 height 8
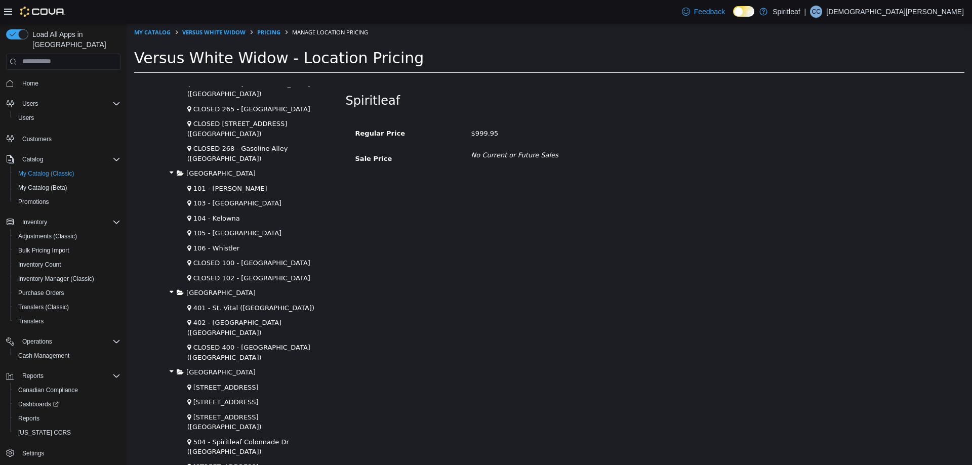
scroll to position [1367, 0]
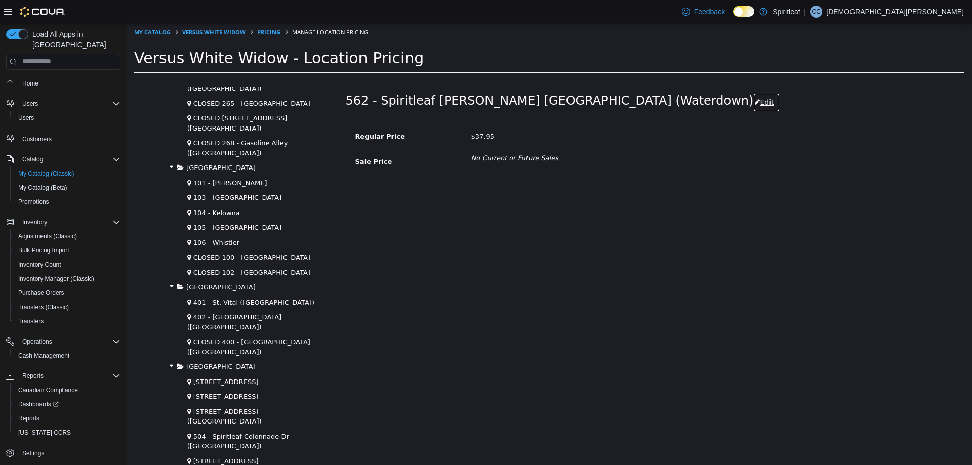
click at [753, 101] on button "Edit" at bounding box center [766, 102] width 26 height 19
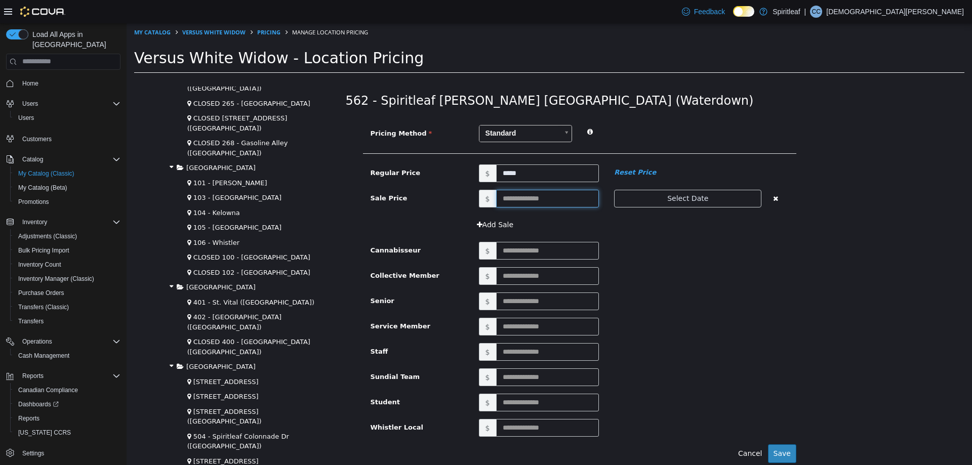
drag, startPoint x: 524, startPoint y: 190, endPoint x: 517, endPoint y: 200, distance: 11.9
click at [524, 190] on input "text" at bounding box center [547, 198] width 103 height 18
type input "*****"
click at [782, 448] on button "Save" at bounding box center [782, 453] width 28 height 19
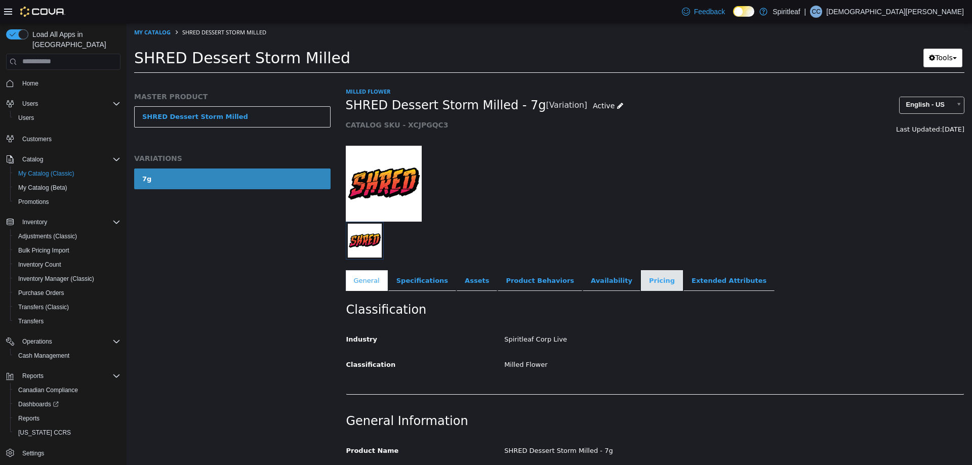
click at [641, 279] on link "Pricing" at bounding box center [662, 280] width 42 height 21
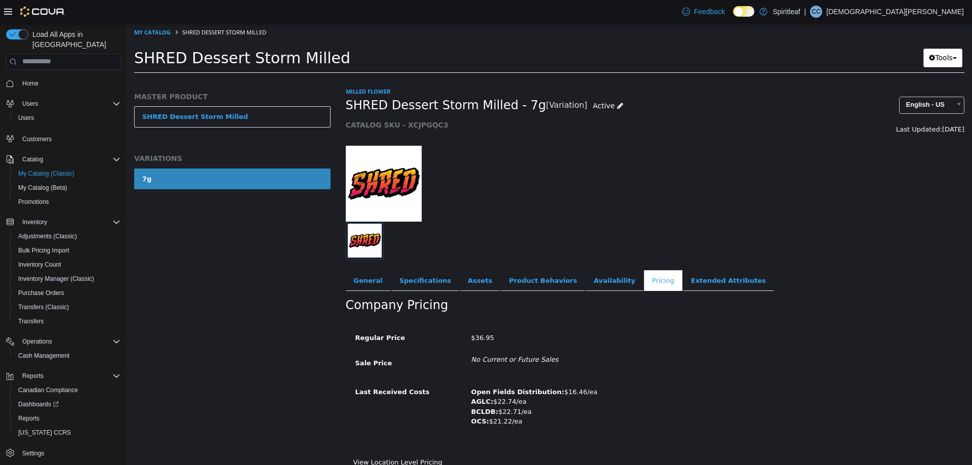
scroll to position [10, 0]
